Goal: Task Accomplishment & Management: Complete application form

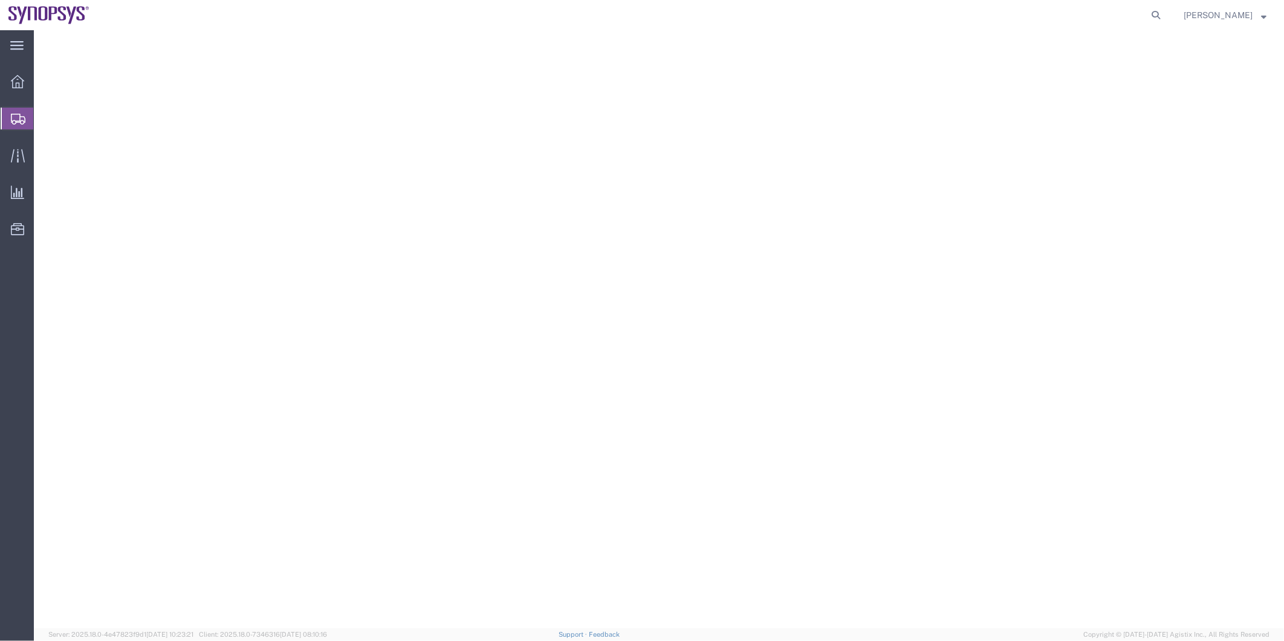
select select "CASE"
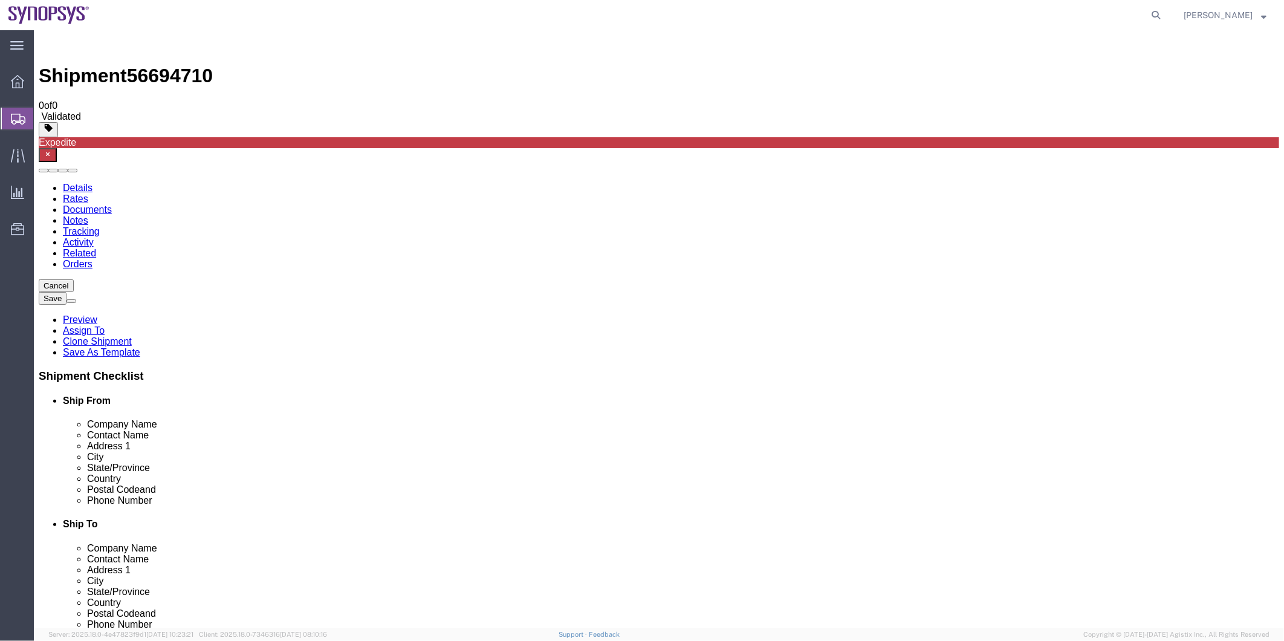
click at [0, 0] on span "Shipment Manager" at bounding box center [0, 0] width 0 height 0
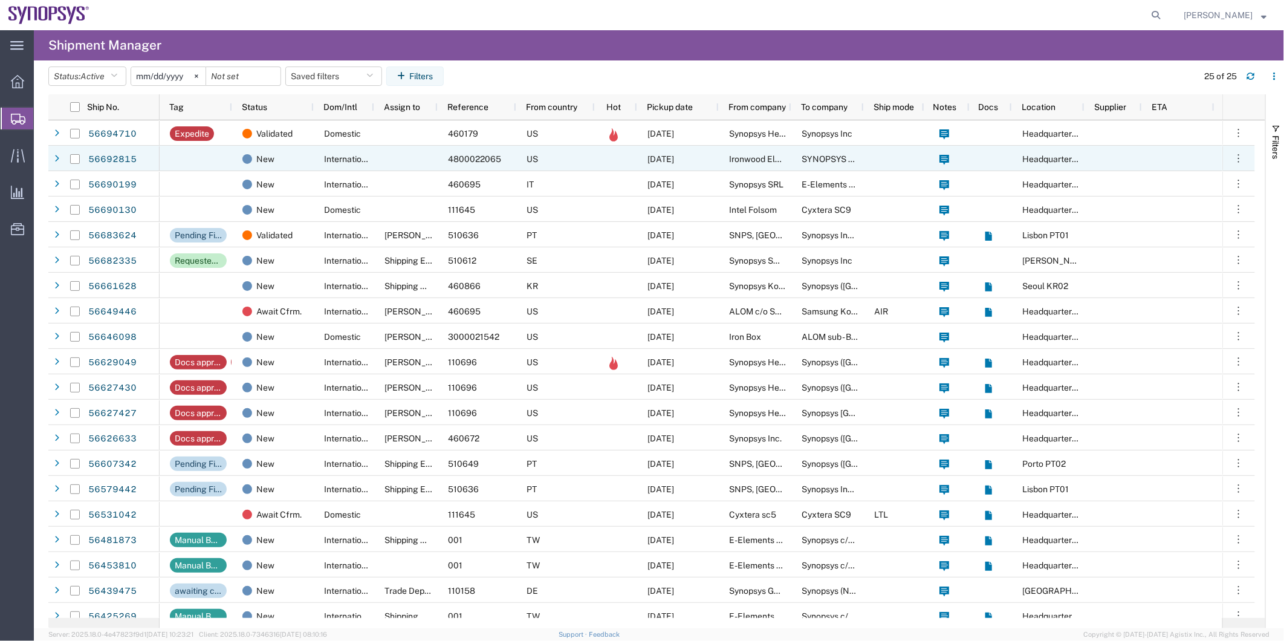
click at [381, 161] on div at bounding box center [405, 158] width 63 height 25
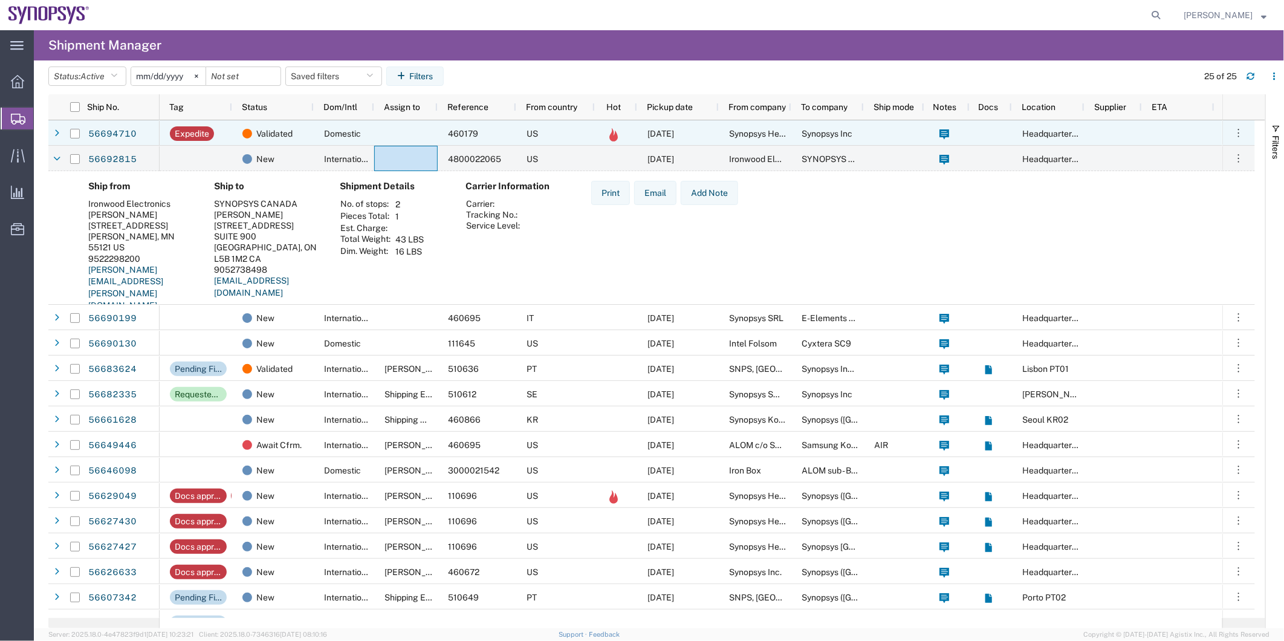
click at [333, 125] on div "Domestic" at bounding box center [344, 132] width 60 height 25
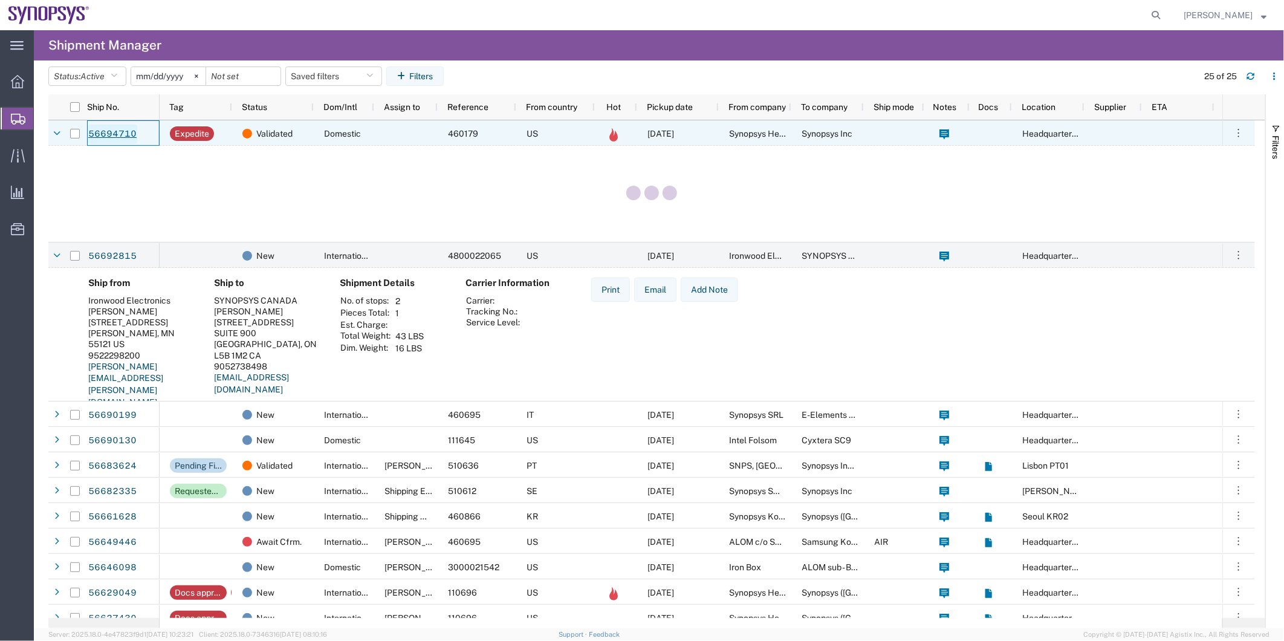
click at [109, 126] on link "56694710" at bounding box center [113, 134] width 50 height 19
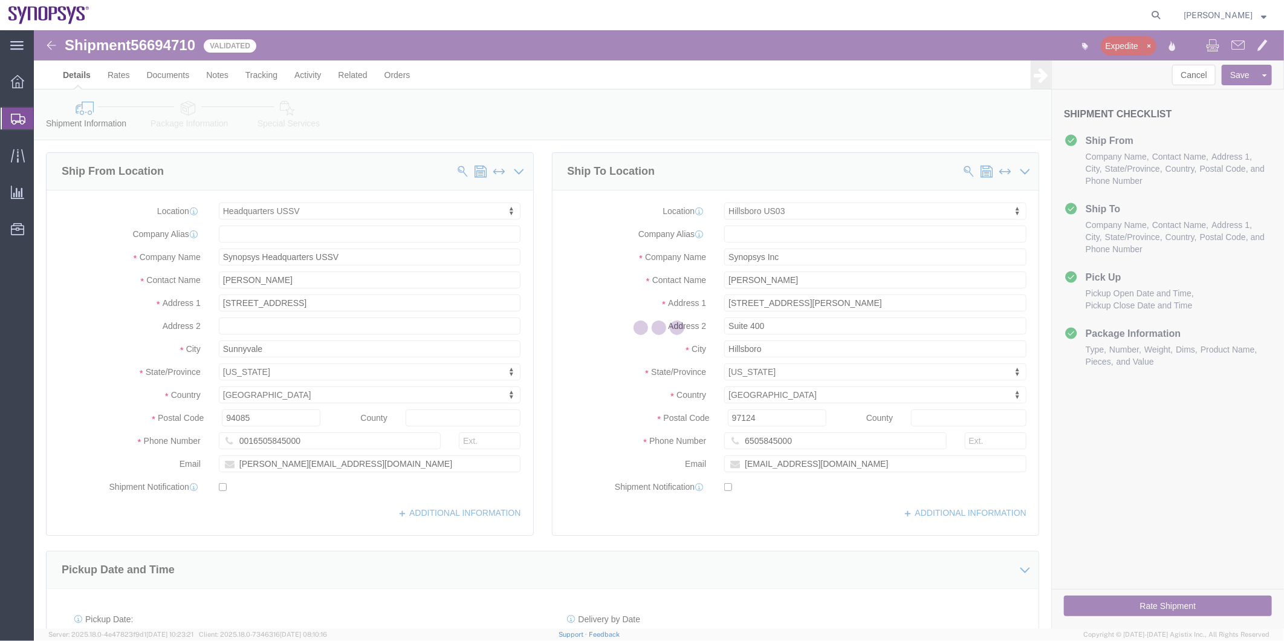
select select "63204"
select select "63190"
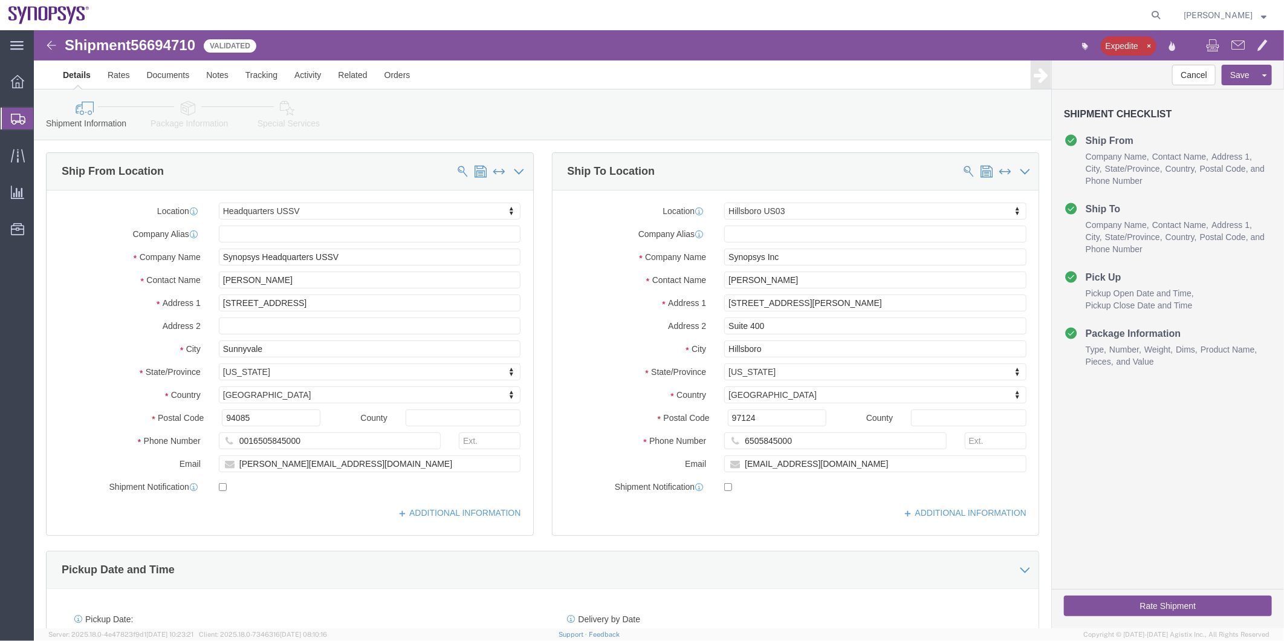
click icon
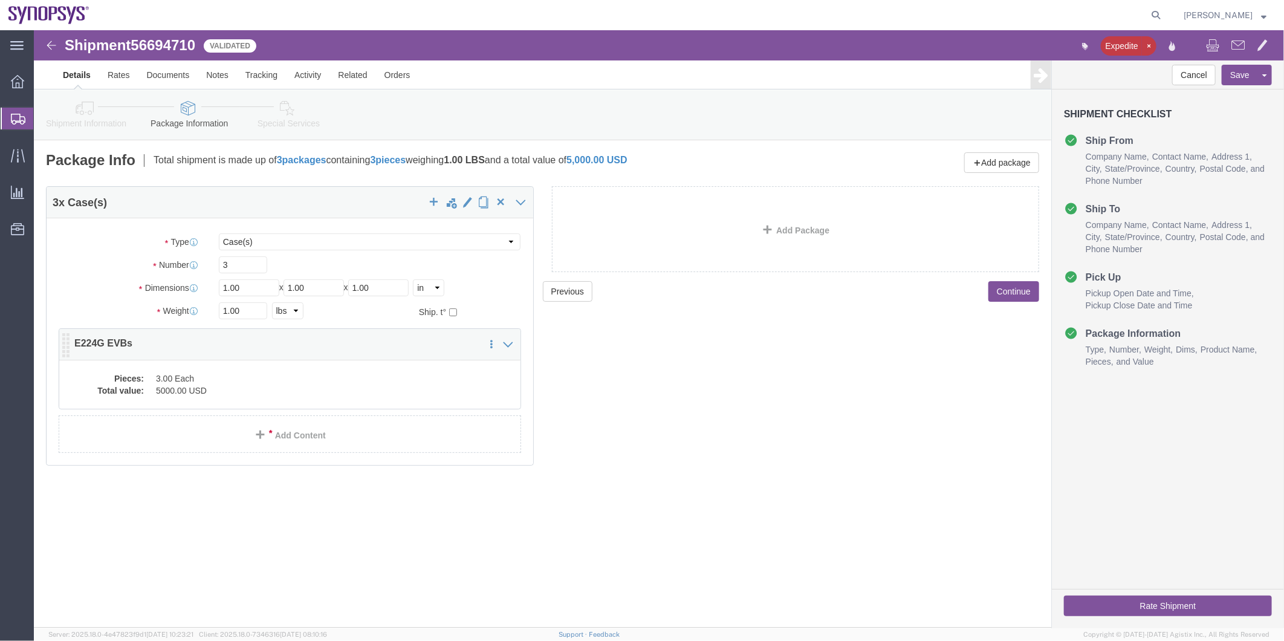
click dd "3.00 Each"
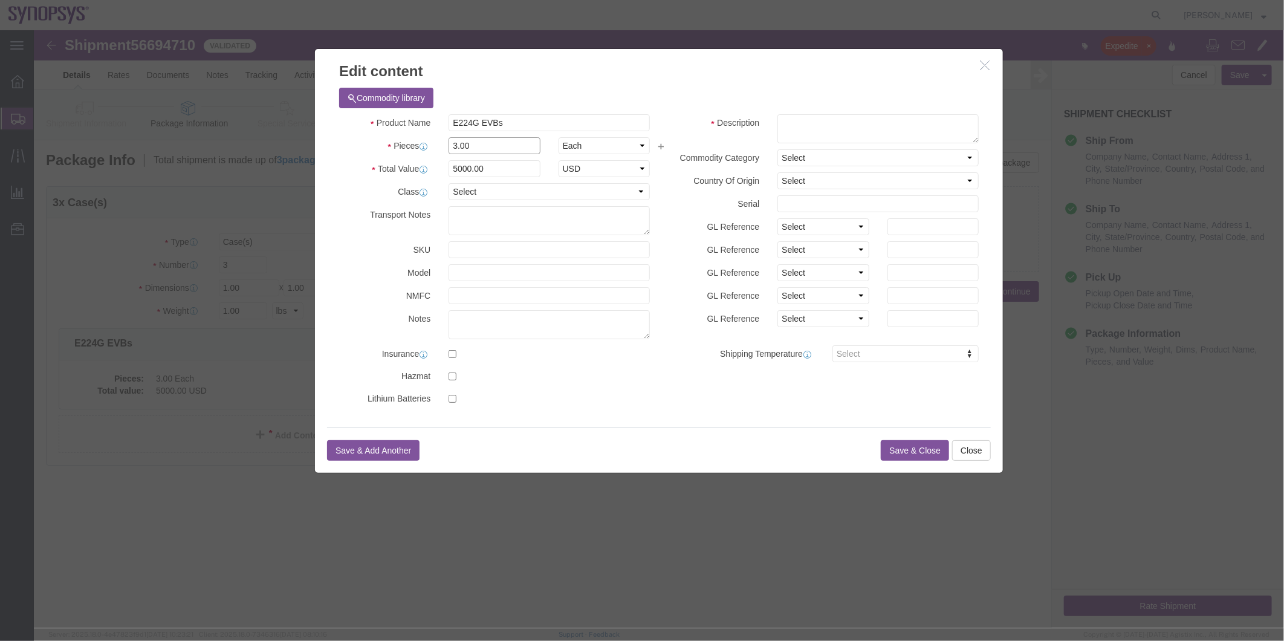
drag, startPoint x: 448, startPoint y: 112, endPoint x: 374, endPoint y: 112, distance: 74.4
click div "Pieces Number of pieces inside all the packages 3.00 Select Bag Barrels 100Boar…"
type input "1"
type input "1666.67"
click div "Total Value 1666.67 Select ADP AED AFN ALL AMD AOA ARS ATS AUD AWG AZN BAM BBD …"
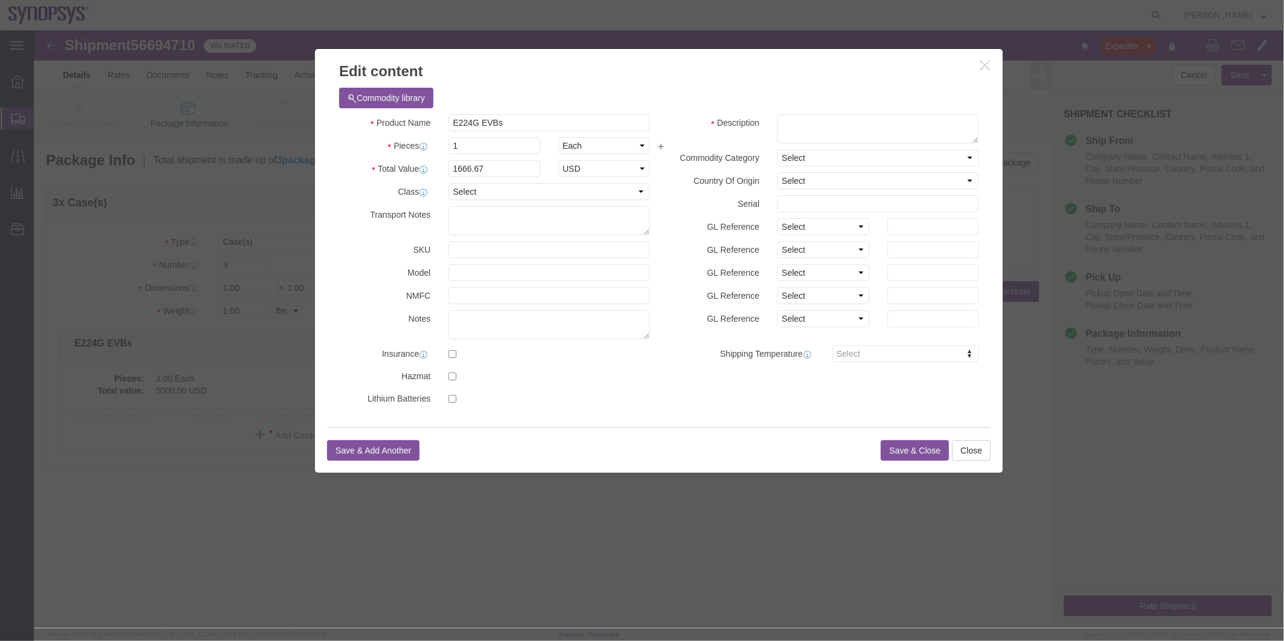
click button "Save & Close"
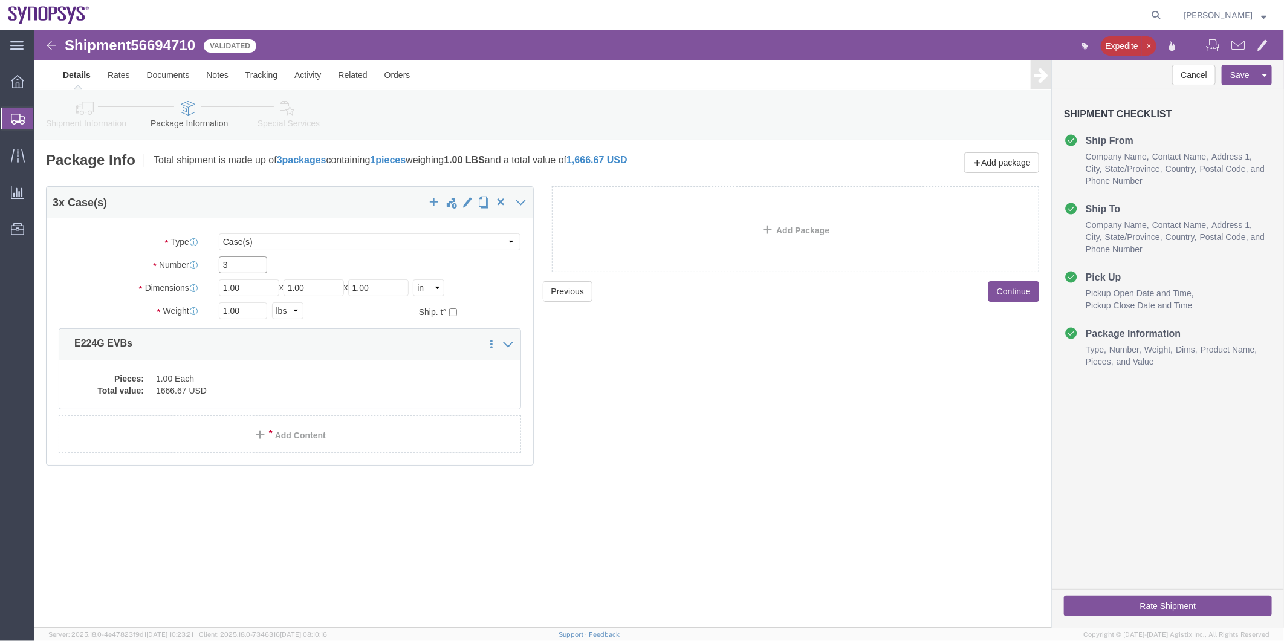
drag, startPoint x: 206, startPoint y: 237, endPoint x: 145, endPoint y: 238, distance: 61.1
click div "Number 3"
type input "1"
click div "Previous Continue"
click button "button"
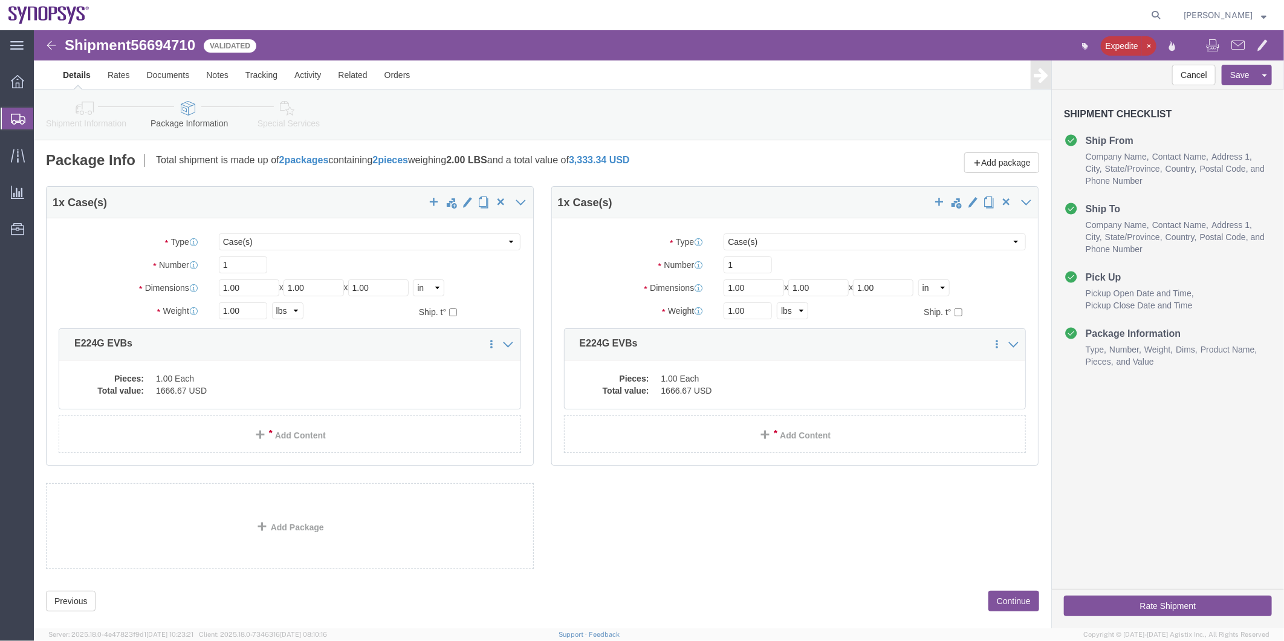
select select "CASE"
click span "button"
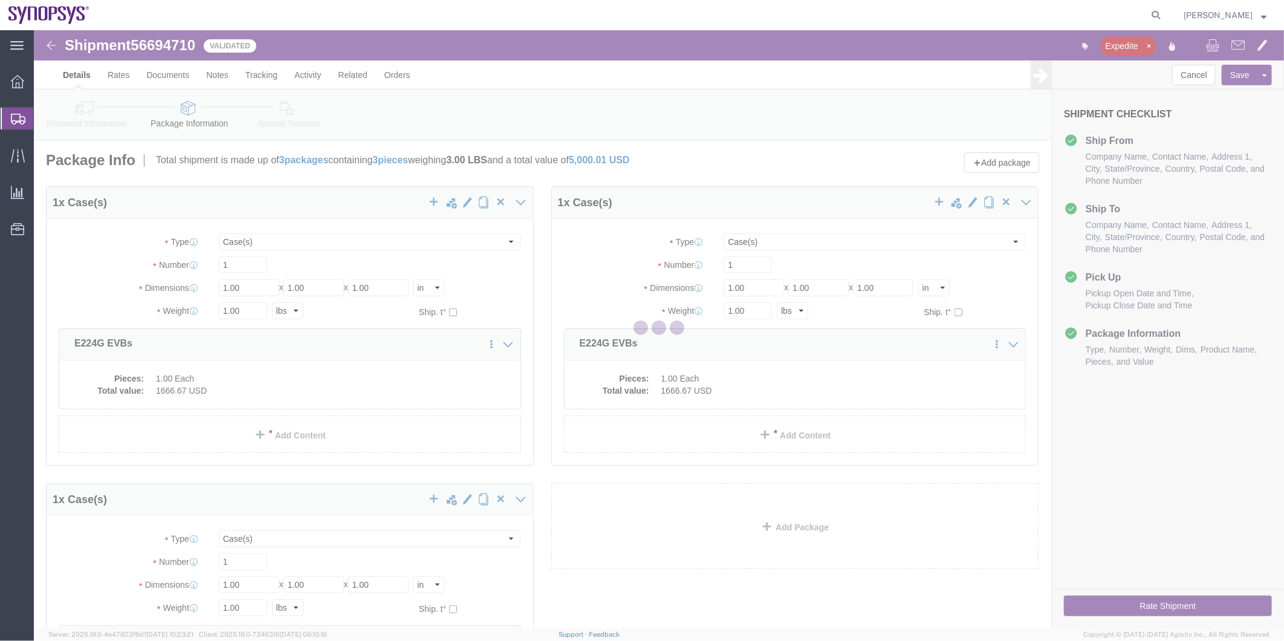
select select "CASE"
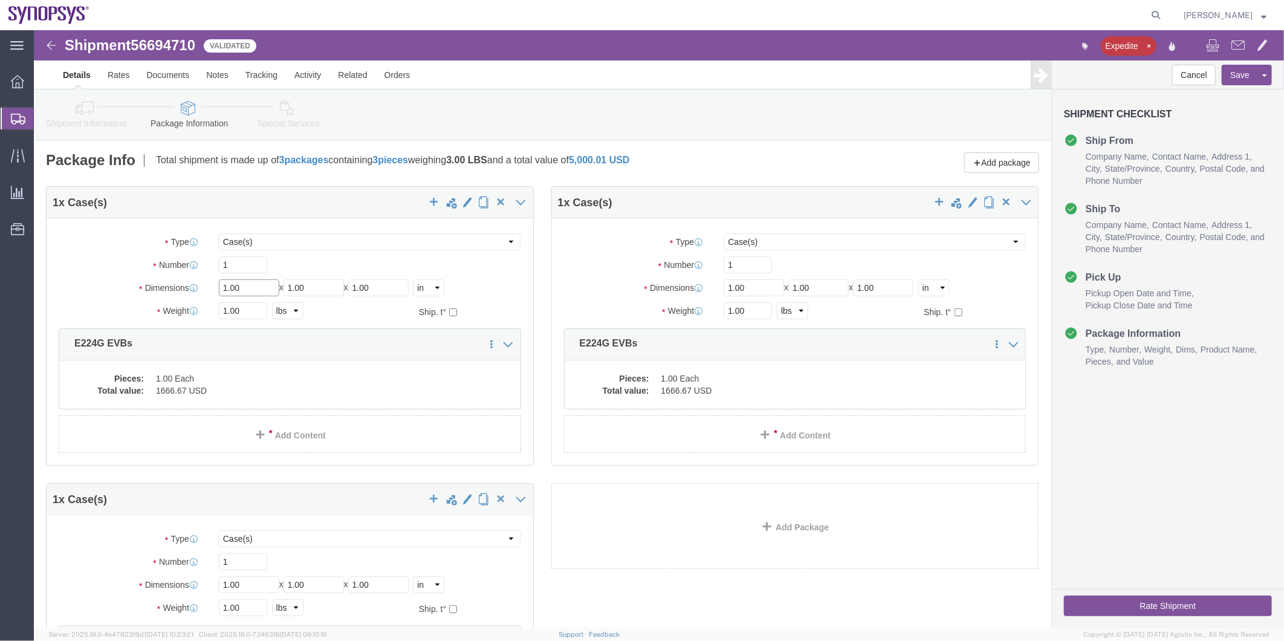
drag, startPoint x: 212, startPoint y: 260, endPoint x: 112, endPoint y: 255, distance: 100.5
click div "Dimensions Separate dimensions for each package, Length x Width x Height Length…"
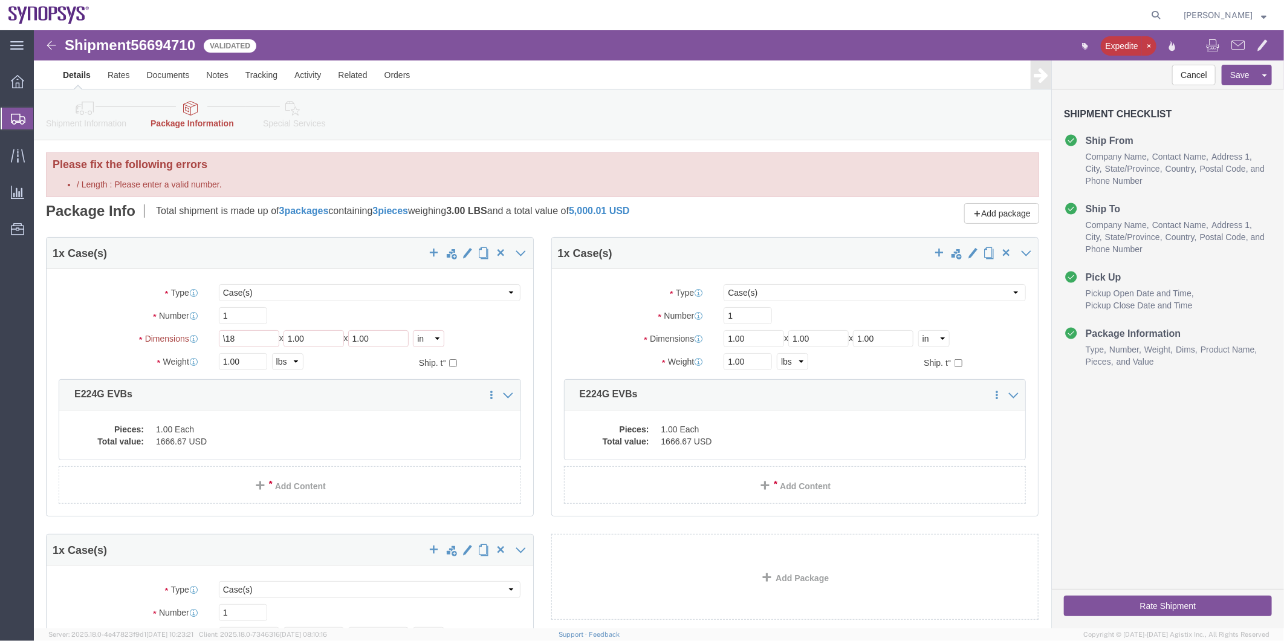
click div "Package Type Select Bale(s) Basket(s) Bolt(s) Bottle(s) Buckets Bulk Bundle(s) …"
click input "\18"
type input "\"
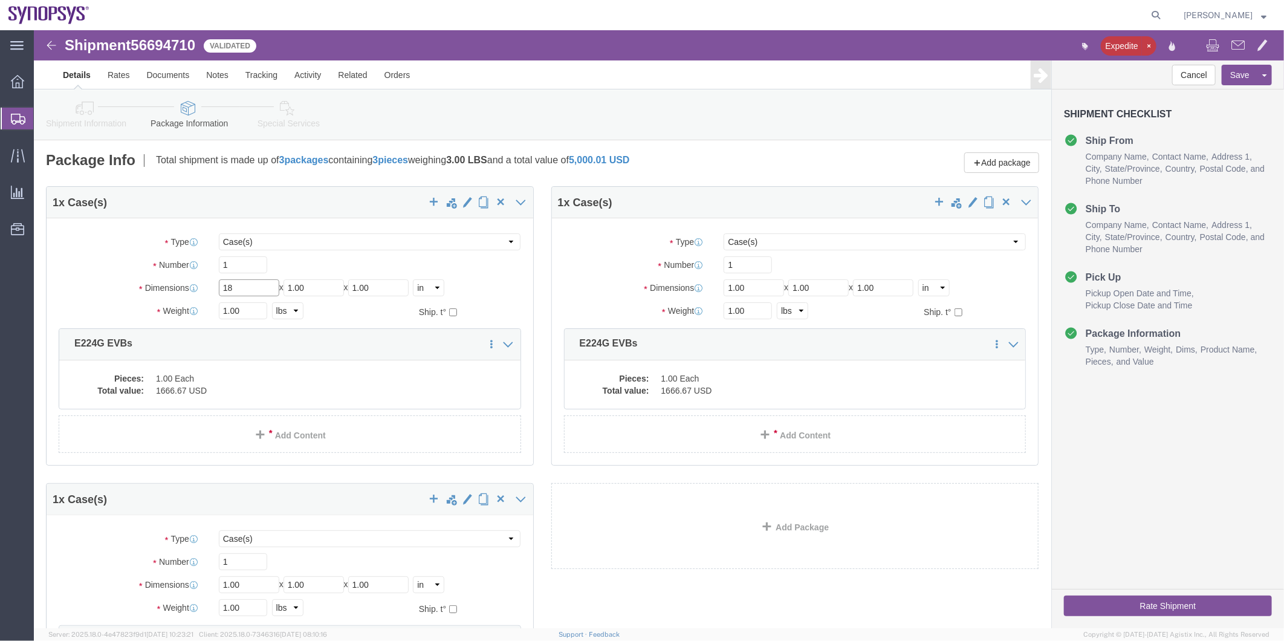
type input "18"
type input "8"
type input "16"
click input "1.00"
type input "1"
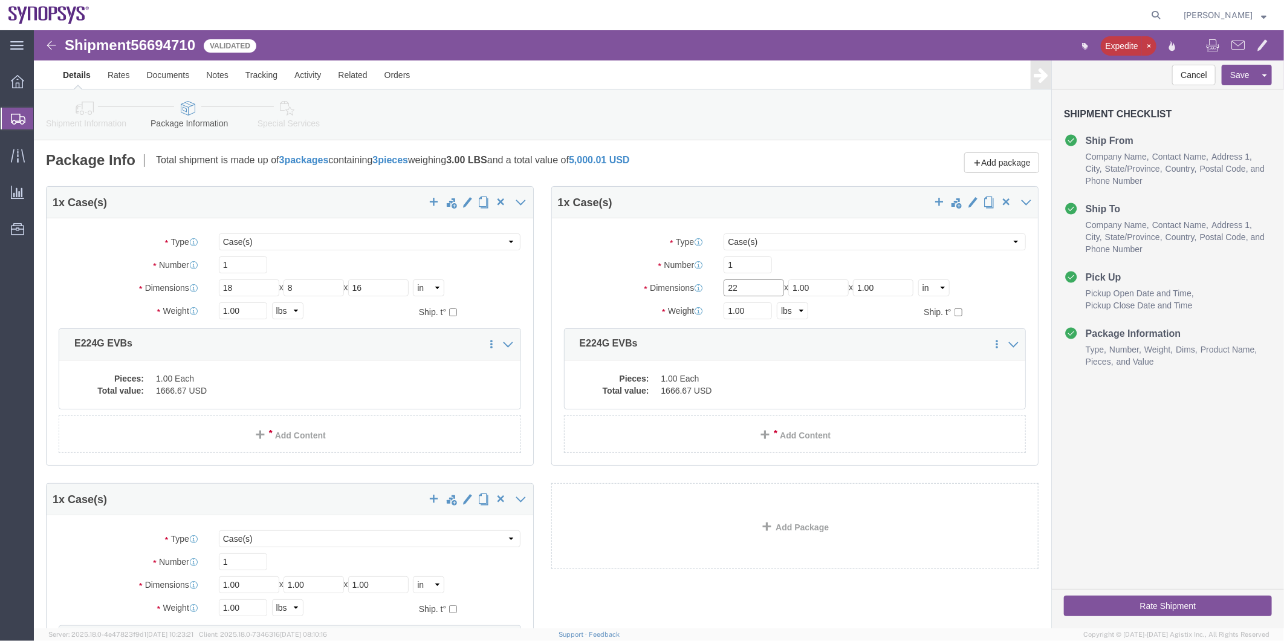
type input "22"
type input "9"
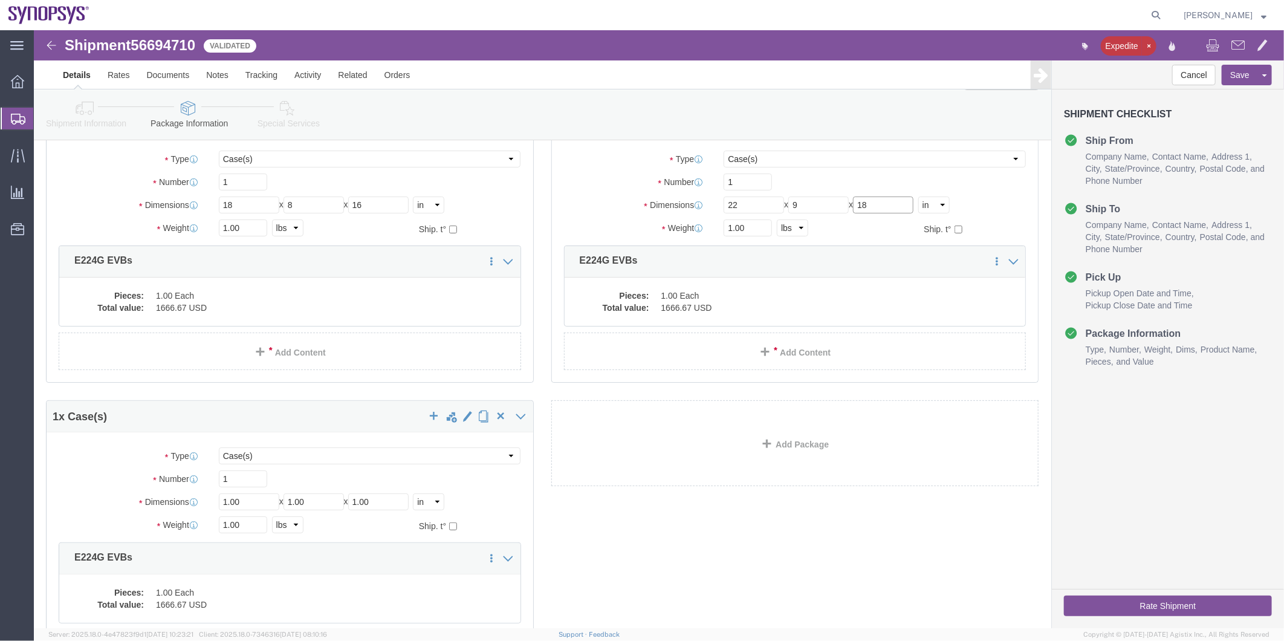
scroll to position [201, 0]
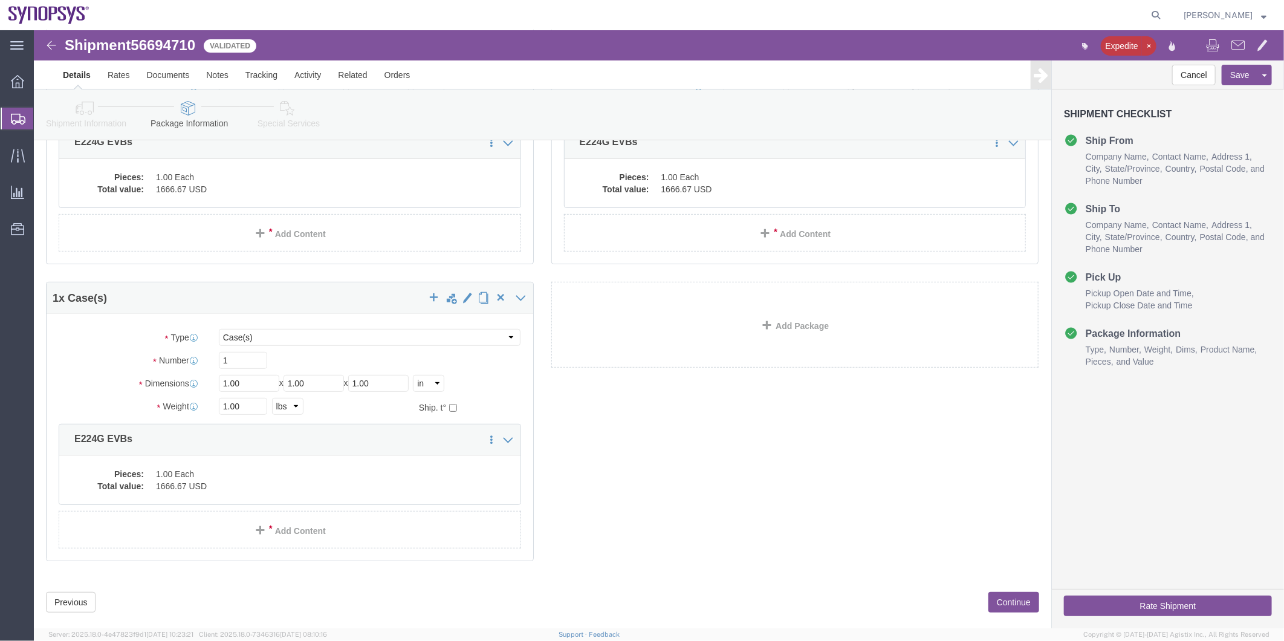
type input "18"
click input "1.00"
type input "1"
type input "21"
type input "11"
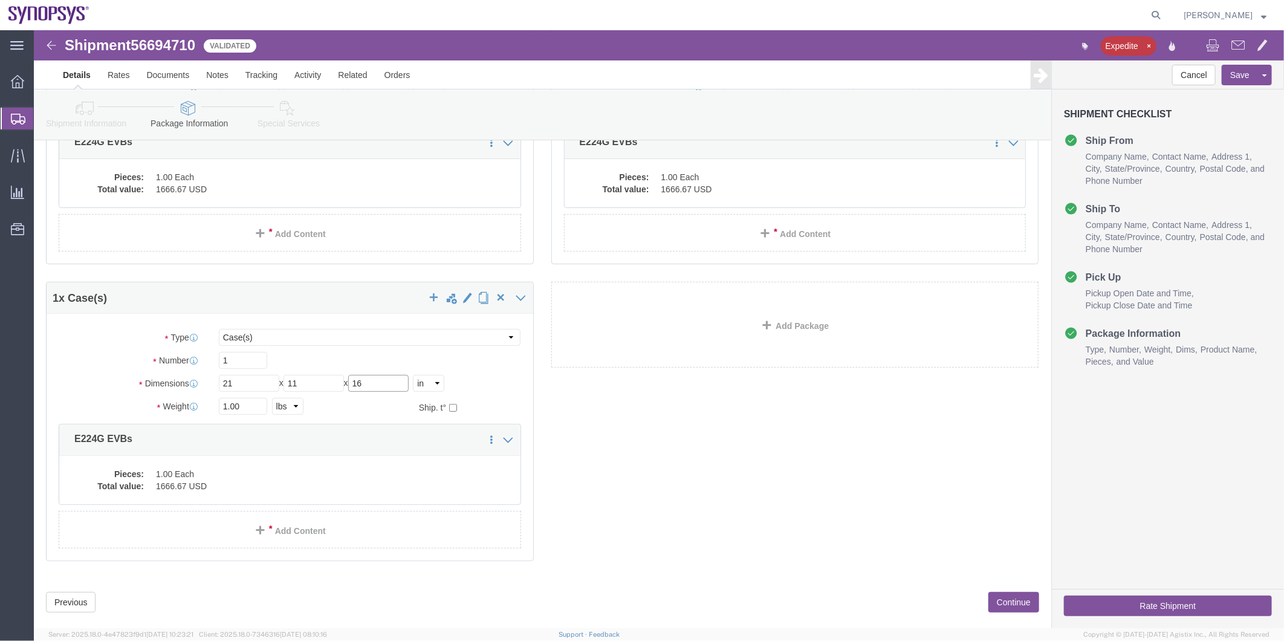
type input "16"
click icon
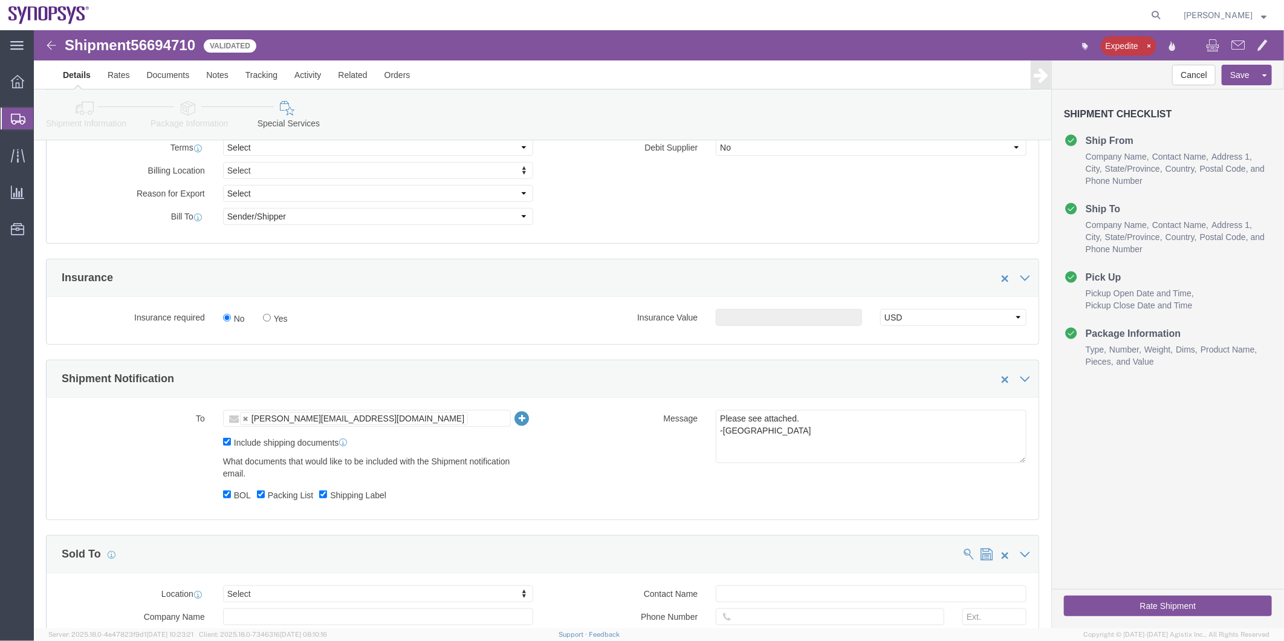
scroll to position [501, 0]
click button "Rate Shipment"
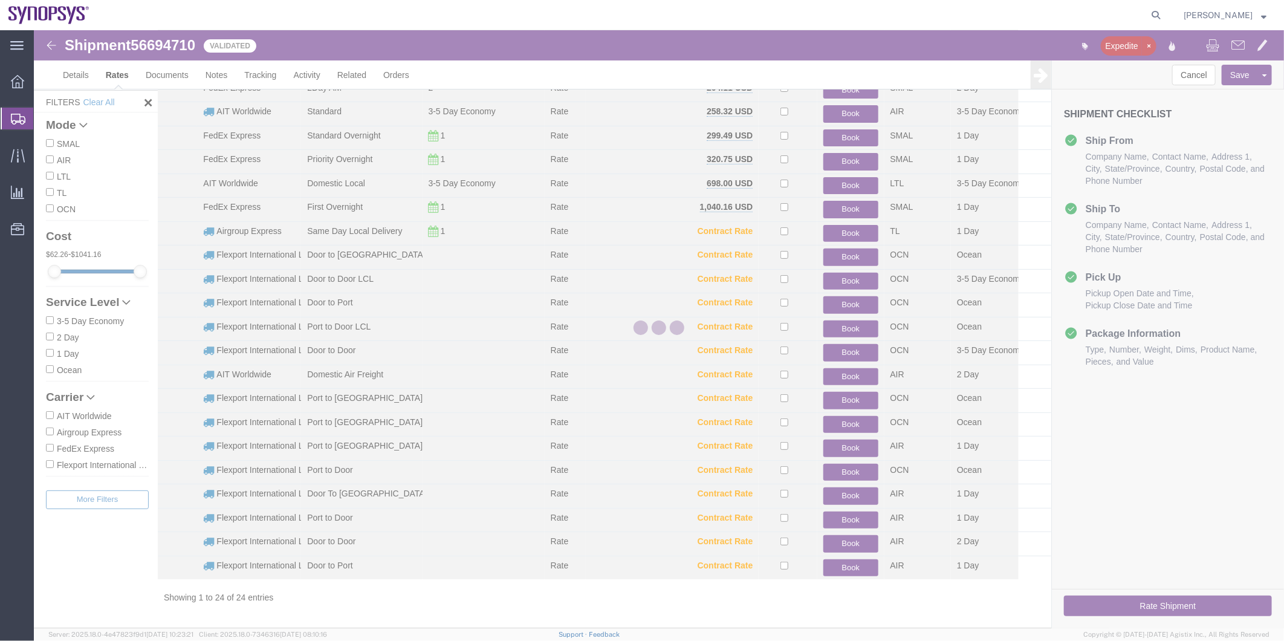
scroll to position [132, 0]
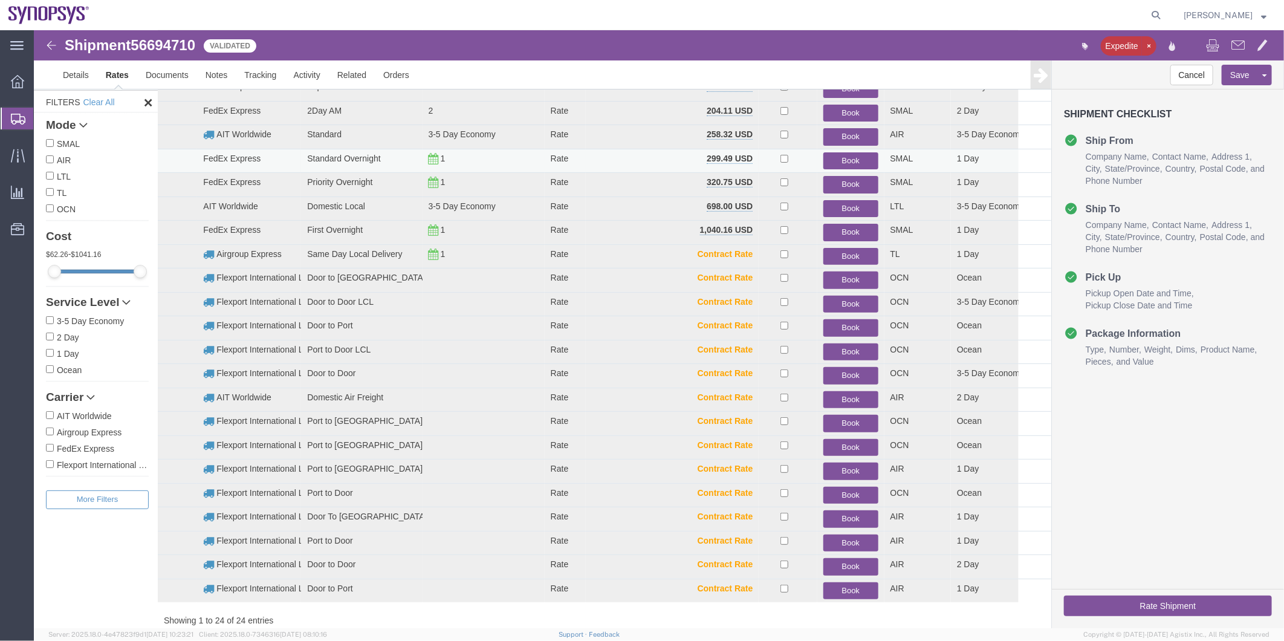
click at [846, 161] on button "Book" at bounding box center [850, 161] width 54 height 18
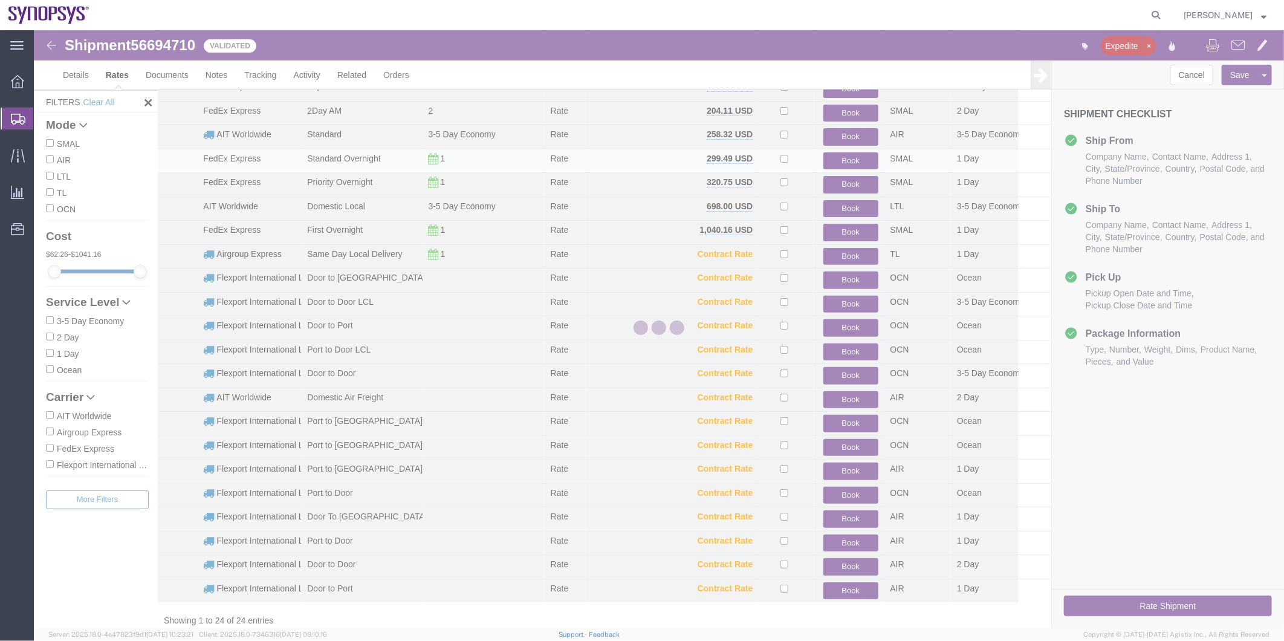
scroll to position [0, 0]
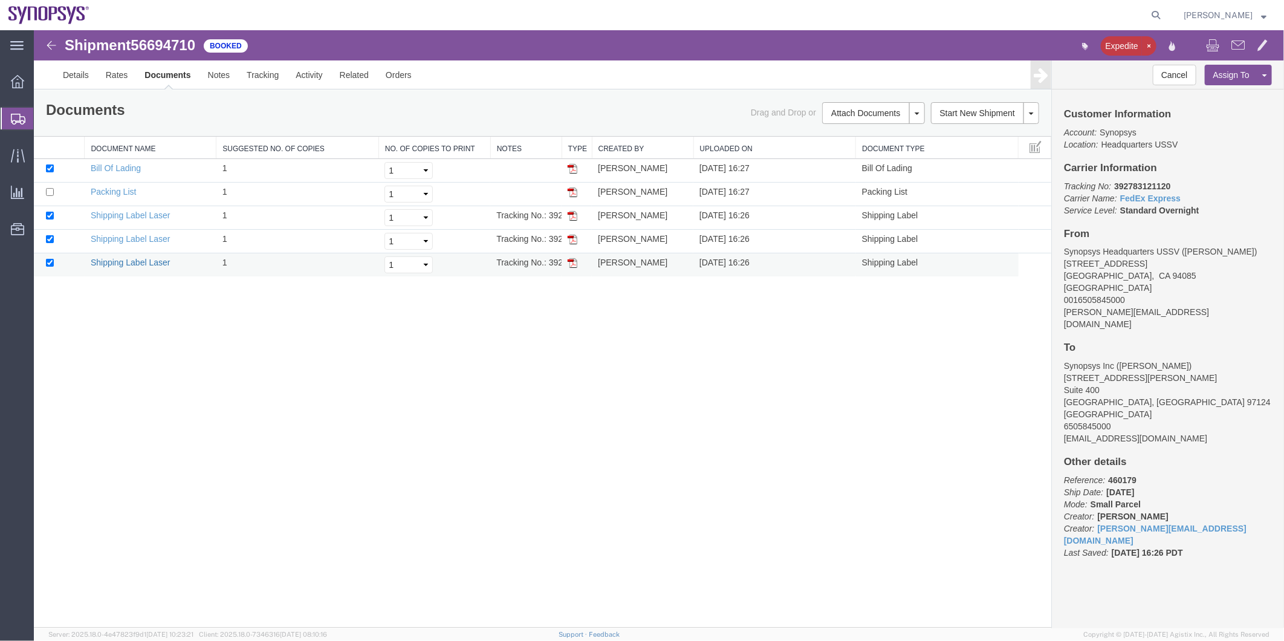
click at [134, 262] on link "Shipping Label Laser" at bounding box center [130, 262] width 80 height 10
click at [130, 232] on td "Shipping Label Laser" at bounding box center [150, 241] width 132 height 24
click at [130, 233] on link "Shipping Label Laser" at bounding box center [130, 238] width 80 height 10
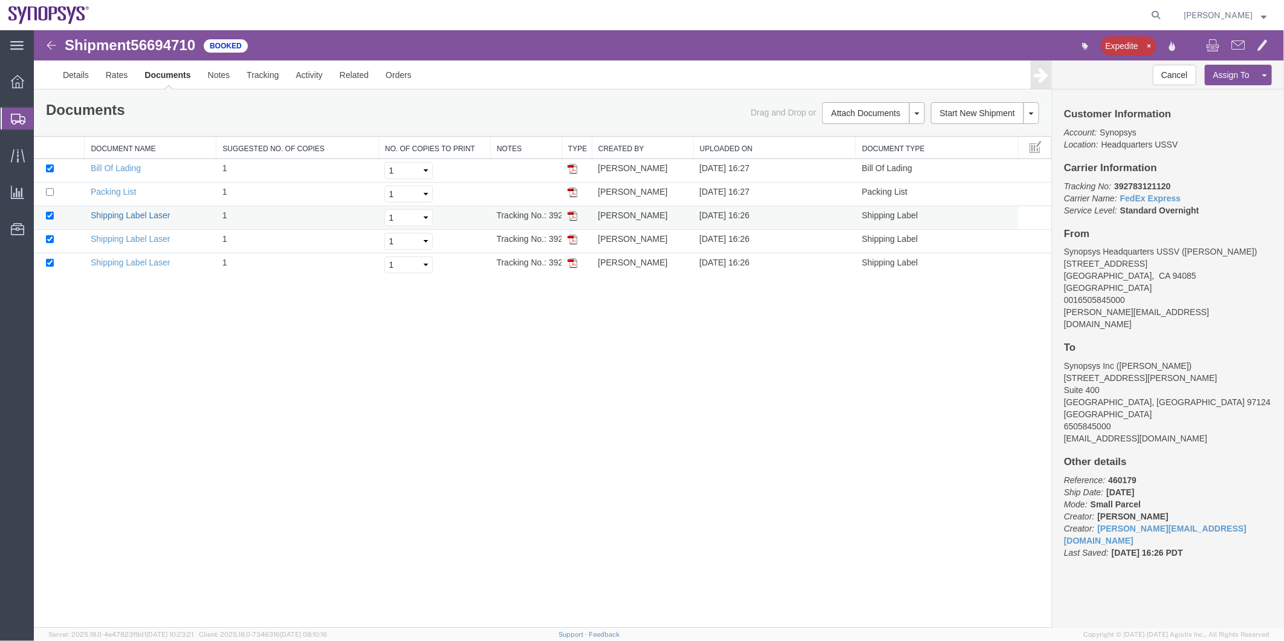
click at [135, 213] on link "Shipping Label Laser" at bounding box center [130, 215] width 80 height 10
click at [0, 0] on span "Shipment Manager" at bounding box center [0, 0] width 0 height 0
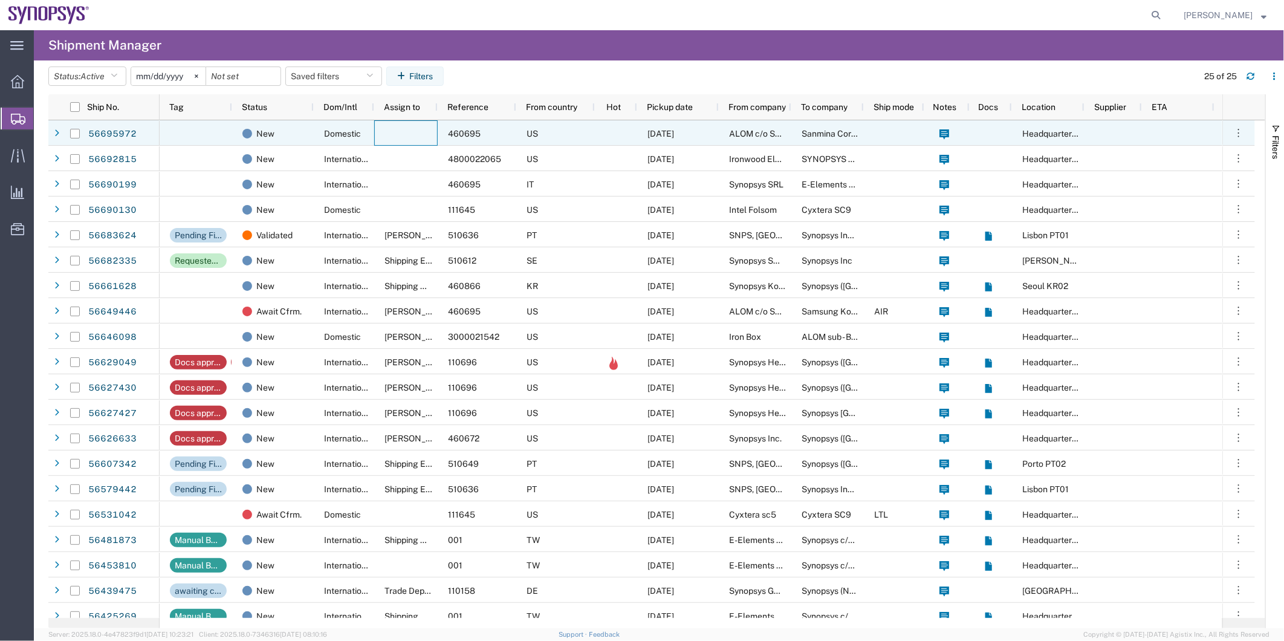
click at [409, 142] on div at bounding box center [405, 132] width 63 height 25
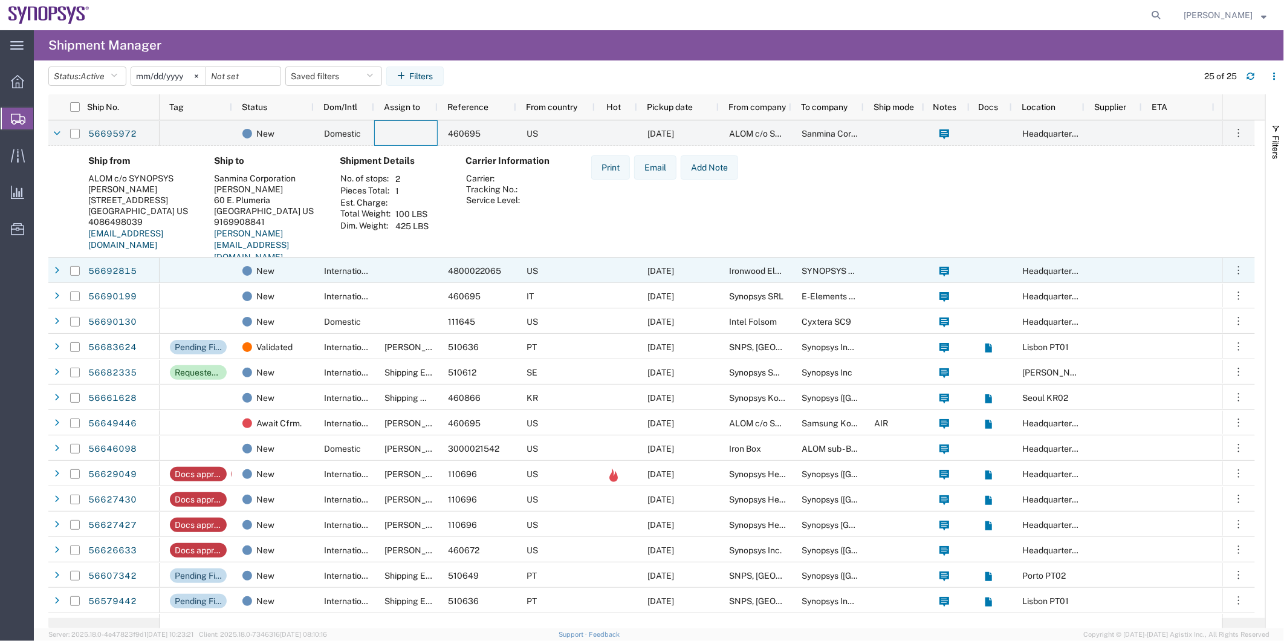
click at [364, 274] on span "International" at bounding box center [349, 271] width 50 height 10
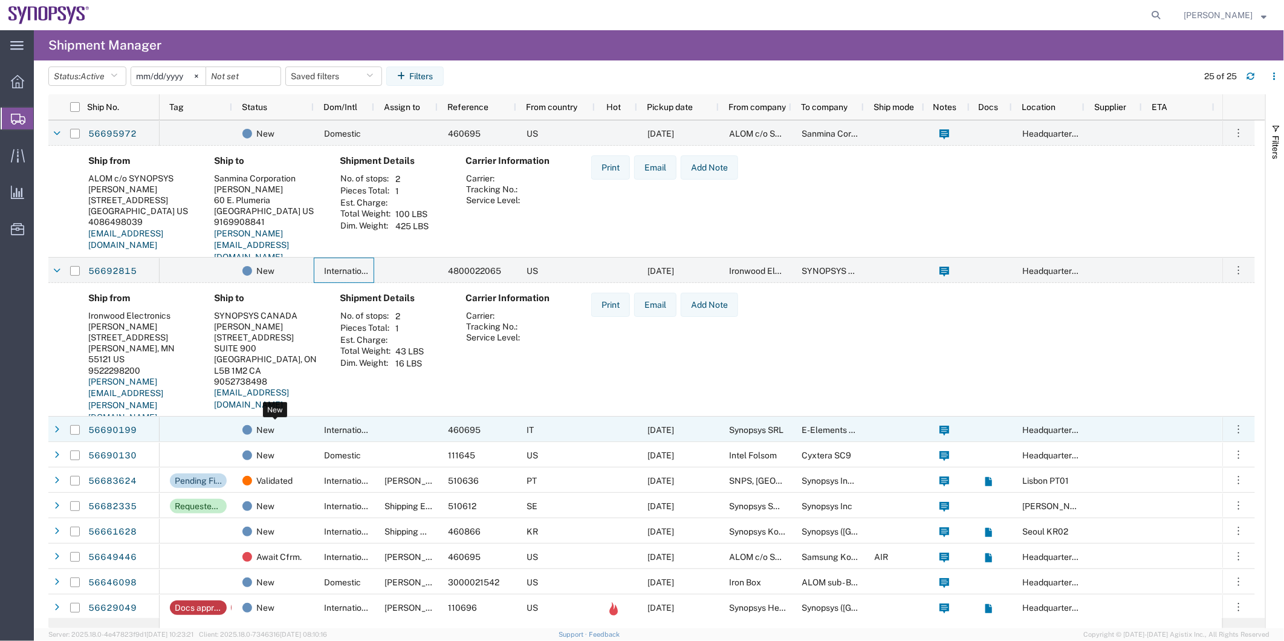
click at [293, 418] on div "New" at bounding box center [275, 429] width 66 height 25
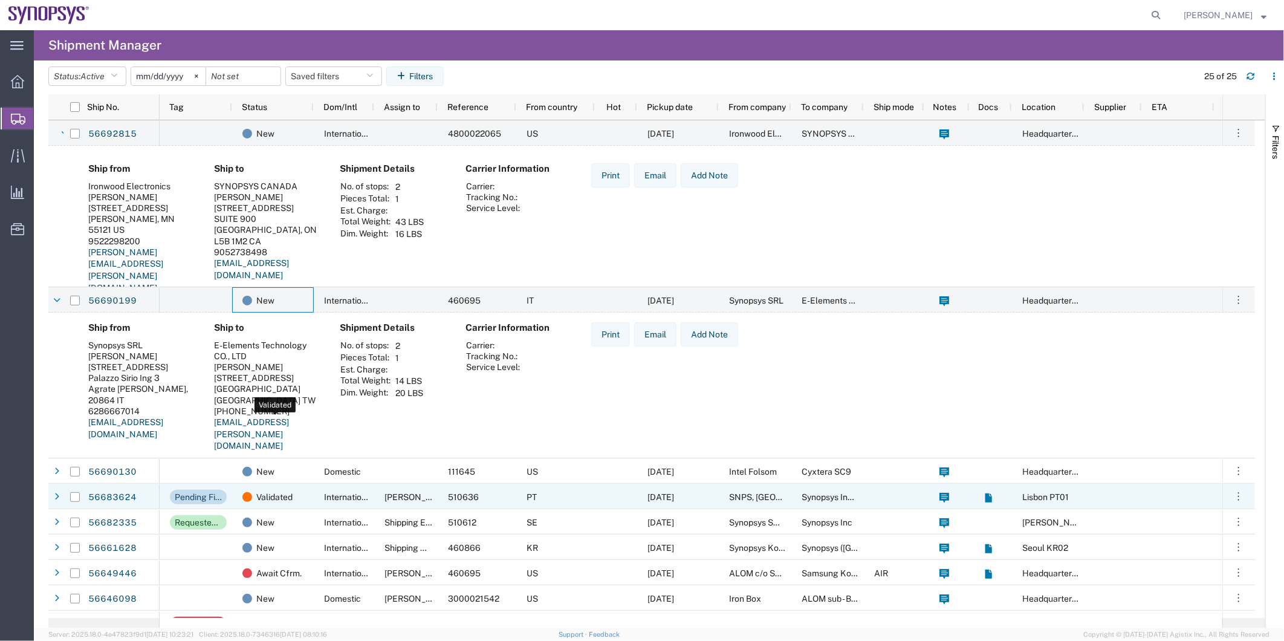
scroll to position [201, 0]
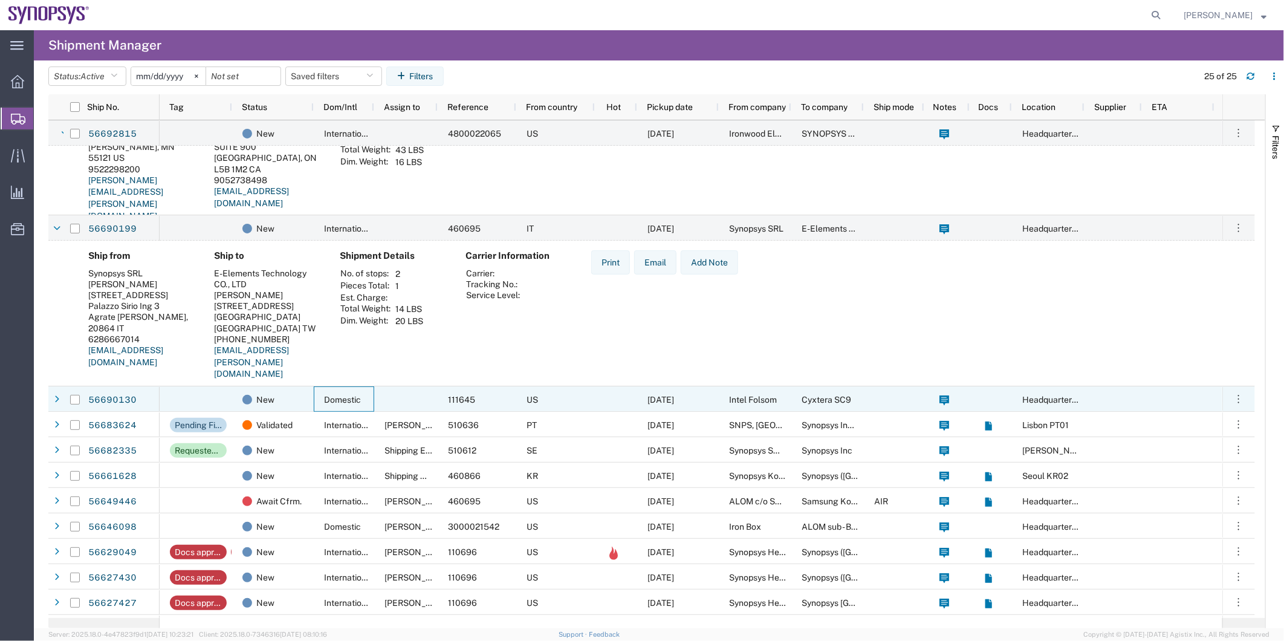
click at [319, 405] on div "Domestic" at bounding box center [344, 398] width 60 height 25
